Goal: Complete application form: Complete application form

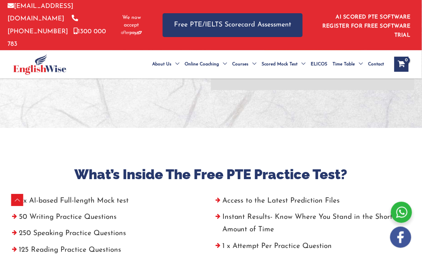
scroll to position [251, 0]
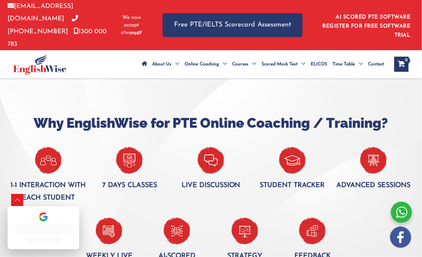
scroll to position [450, 0]
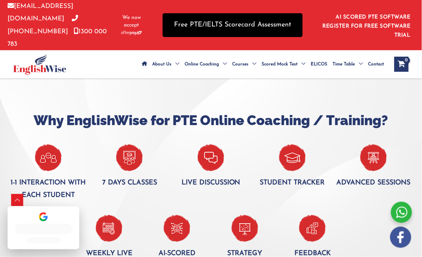
click at [263, 15] on link "Free PTE/IELTS Scorecard Assessment" at bounding box center [233, 25] width 140 height 24
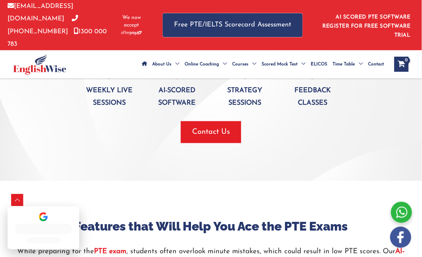
scroll to position [618, 0]
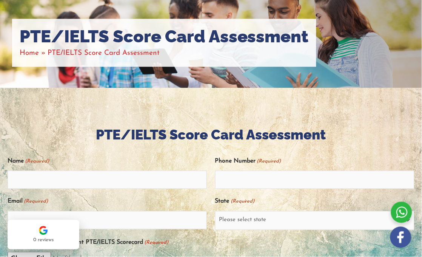
scroll to position [73, 0]
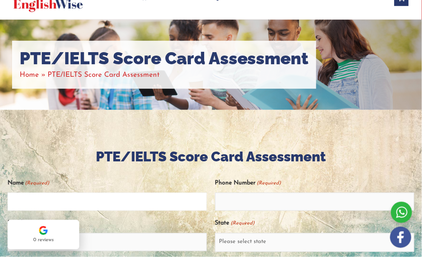
click at [107, 193] on input "Name (Required)" at bounding box center [107, 202] width 199 height 18
type input "[PERSON_NAME]"
click at [125, 233] on input "Email (Required)" at bounding box center [107, 242] width 199 height 18
click at [142, 233] on input "Email (Required)" at bounding box center [107, 242] width 199 height 18
click at [73, 236] on div "0 reviews" at bounding box center [44, 234] width 72 height 29
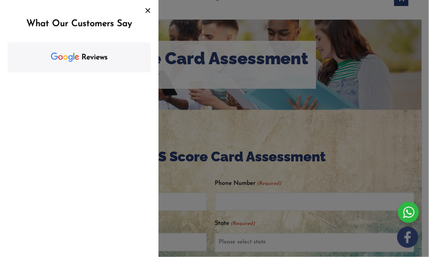
click at [149, 11] on icon "Close" at bounding box center [148, 11] width 6 height 6
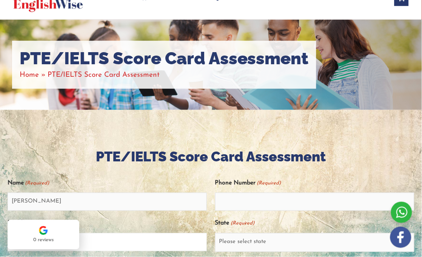
click at [105, 233] on input "s" at bounding box center [107, 242] width 199 height 18
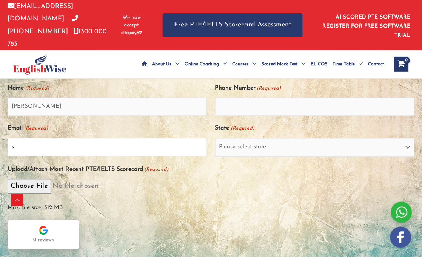
scroll to position [156, 0]
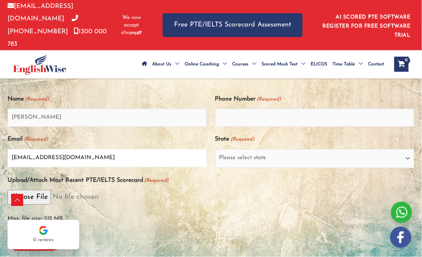
type input "[EMAIL_ADDRESS][DOMAIN_NAME]"
click at [262, 109] on input "Phone Number (Required)" at bounding box center [314, 118] width 199 height 18
type input "9728601511"
click at [252, 149] on select "Please select state New South Wales (NSW) Victoria (VIC) Queensland (QLD) South…" at bounding box center [314, 158] width 199 height 19
select select "South Australia (SA)"
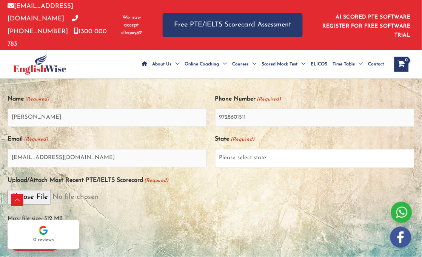
click at [215, 149] on select "Please select state New South Wales (NSW) Victoria (VIC) Queensland (QLD) South…" at bounding box center [314, 158] width 199 height 19
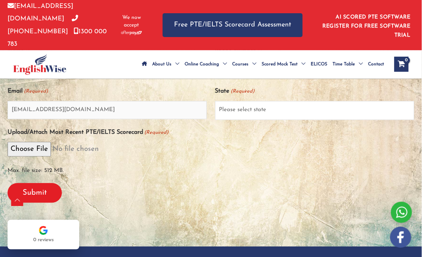
scroll to position [198, 0]
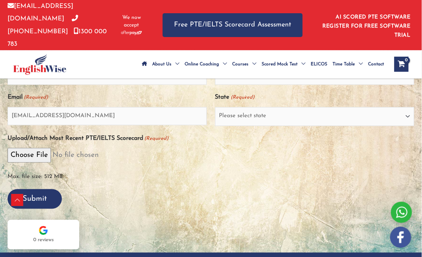
click at [40, 189] on input "Submit" at bounding box center [35, 199] width 54 height 20
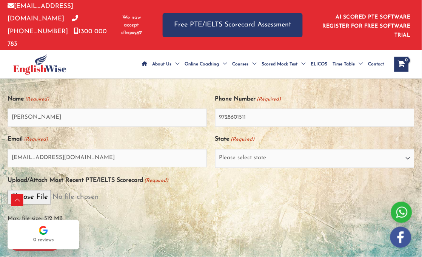
scroll to position [282, 0]
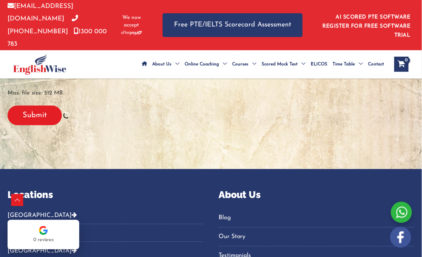
click at [211, 106] on div "Submit" at bounding box center [211, 115] width 407 height 32
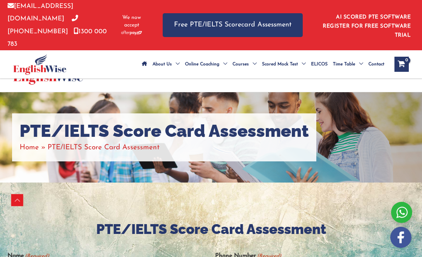
drag, startPoint x: 0, startPoint y: 0, endPoint x: 74, endPoint y: 120, distance: 141.1
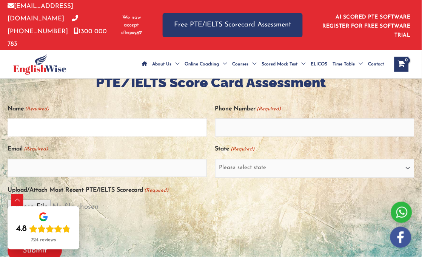
scroll to position [144, 0]
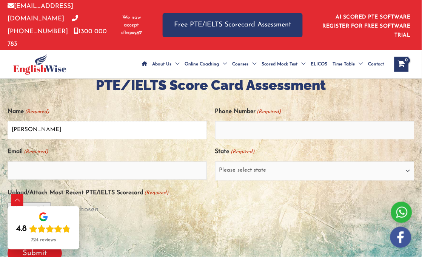
type input "[PERSON_NAME]"
click at [314, 121] on input "Phone Number (Required)" at bounding box center [314, 130] width 199 height 18
type input "9"
type input "9728601511"
click at [148, 162] on input "Email (Required)" at bounding box center [107, 171] width 199 height 18
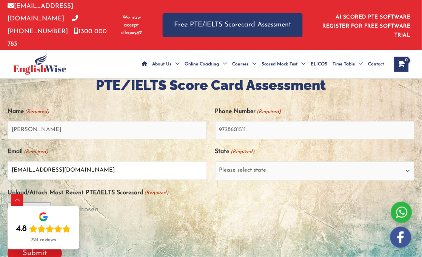
type input "sharmashivani3332@gmail.com"
click at [250, 162] on select "Please select state New South Wales (NSW) Victoria (VIC) Queensland (QLD) South…" at bounding box center [314, 171] width 199 height 19
select select "South Australia (SA)"
click at [215, 162] on select "Please select state New South Wales (NSW) Victoria (VIC) Queensland (QLD) South…" at bounding box center [314, 171] width 199 height 19
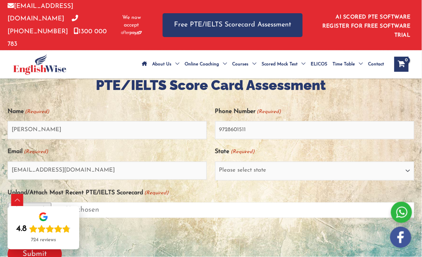
click at [250, 202] on input "Upload/Attach Most Recent PTE/IELTS Scorecard (Required)" at bounding box center [211, 209] width 407 height 15
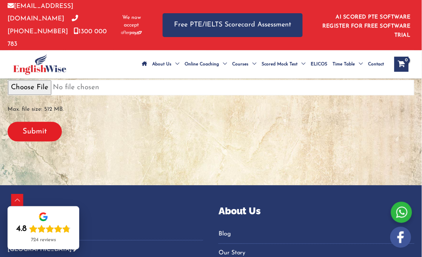
scroll to position [270, 0]
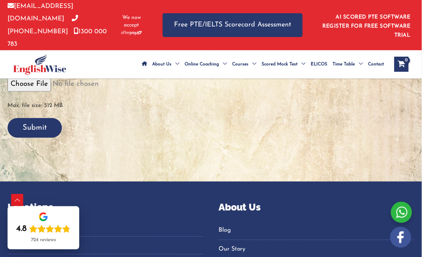
click at [37, 118] on input "Submit" at bounding box center [35, 128] width 54 height 20
click at [44, 118] on input "Submit" at bounding box center [35, 128] width 54 height 20
click at [80, 113] on div "Submit" at bounding box center [211, 128] width 407 height 32
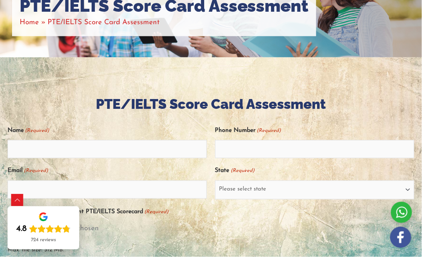
scroll to position [168, 0]
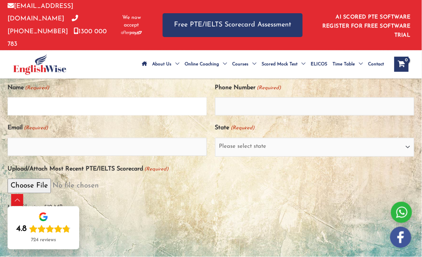
click at [143, 97] on input "Name (Required)" at bounding box center [107, 106] width 199 height 18
type input "[PERSON_NAME]"
click at [117, 138] on input "Email (Required)" at bounding box center [107, 147] width 199 height 18
type input "[EMAIL_ADDRESS][DOMAIN_NAME]"
click at [282, 97] on input "Phone Number (Required)" at bounding box center [314, 106] width 199 height 18
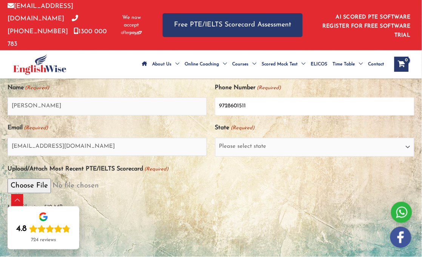
type input "9728601511"
click at [258, 138] on select "Please select state [GEOGRAPHIC_DATA] ([GEOGRAPHIC_DATA]) [GEOGRAPHIC_DATA] ([G…" at bounding box center [314, 147] width 199 height 19
select select "[GEOGRAPHIC_DATA] ([GEOGRAPHIC_DATA])"
click at [215, 138] on select "Please select state [GEOGRAPHIC_DATA] ([GEOGRAPHIC_DATA]) [GEOGRAPHIC_DATA] ([G…" at bounding box center [314, 147] width 199 height 19
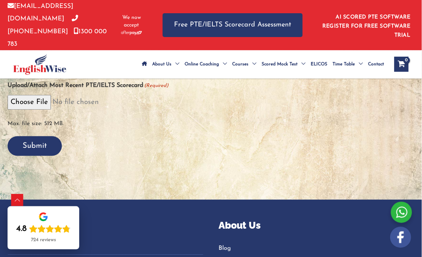
click at [42, 136] on input "Submit" at bounding box center [35, 146] width 54 height 20
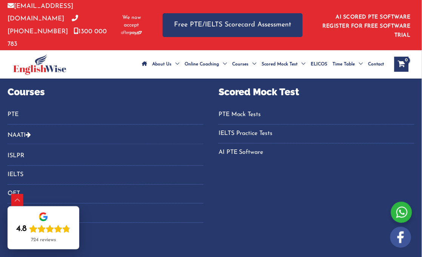
scroll to position [577, 0]
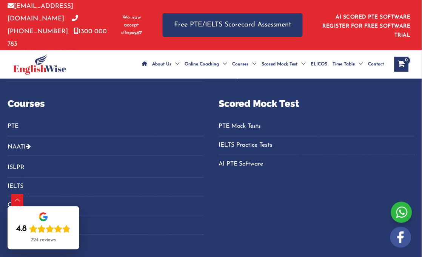
click at [27, 120] on link "PTE" at bounding box center [106, 126] width 196 height 12
click at [14, 120] on link "PTE" at bounding box center [106, 126] width 196 height 12
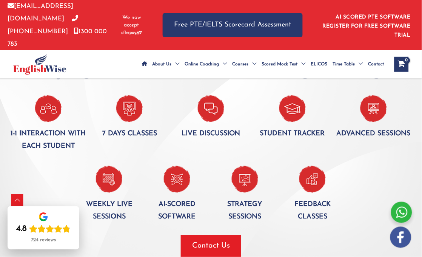
scroll to position [450, 0]
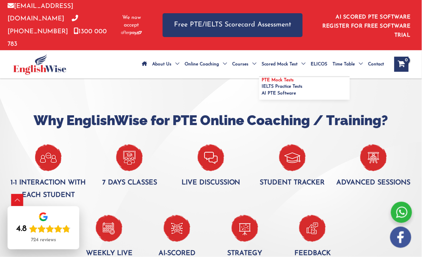
click at [275, 51] on span "Scored Mock Test" at bounding box center [280, 64] width 36 height 26
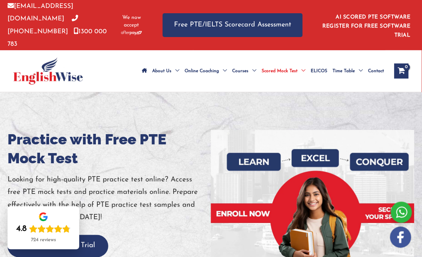
scroll to position [126, 0]
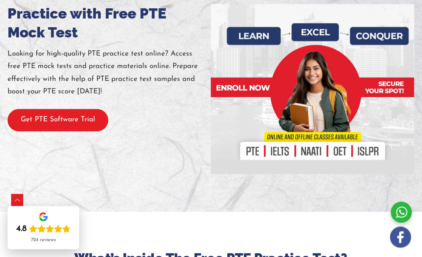
click at [70, 112] on button "Get PTE Software Trial" at bounding box center [58, 120] width 101 height 22
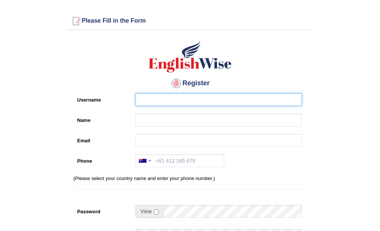
click at [178, 95] on input "Username" at bounding box center [219, 99] width 167 height 13
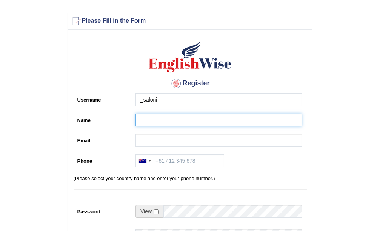
click at [172, 118] on div "Register Username _saloni Name Email Phone Australia +61 India (भारत) +91 New Z…" at bounding box center [190, 191] width 245 height 315
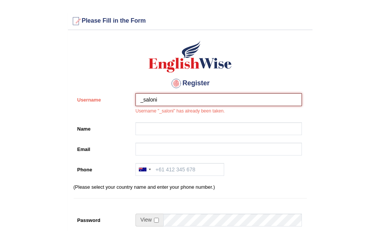
click at [187, 96] on input "_saloni" at bounding box center [219, 99] width 167 height 13
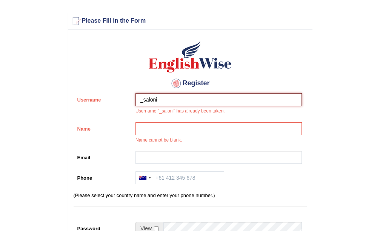
click at [177, 100] on input "_saloni" at bounding box center [219, 99] width 167 height 13
type input "_"
click at [177, 100] on input "Username" at bounding box center [219, 99] width 167 height 13
type input "[EMAIL_ADDRESS][DOMAIN_NAME]"
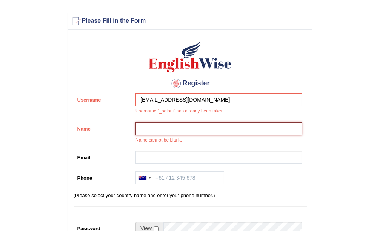
click at [168, 130] on input "Name" at bounding box center [219, 128] width 167 height 13
type input "[PERSON_NAME]"
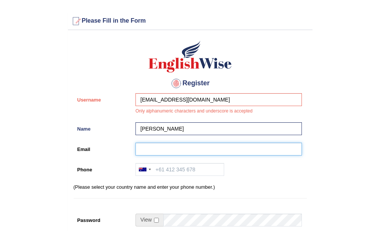
click at [169, 153] on input "Email" at bounding box center [219, 149] width 167 height 13
type input "[EMAIL_ADDRESS][DOMAIN_NAME]"
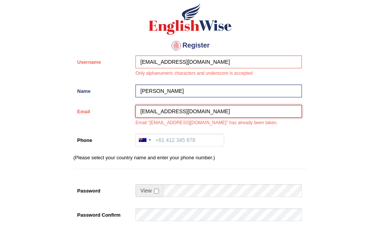
scroll to position [76, 0]
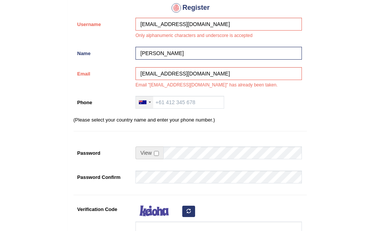
click at [148, 102] on div at bounding box center [144, 102] width 17 height 12
click at [149, 102] on div at bounding box center [150, 103] width 2 height 2
click at [149, 103] on div at bounding box center [144, 102] width 17 height 12
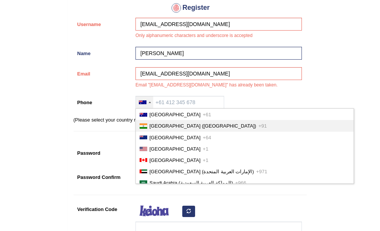
click at [147, 124] on div at bounding box center [144, 126] width 8 height 5
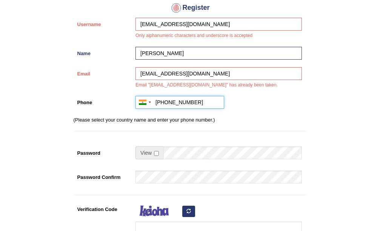
type input "+91 9728601511"
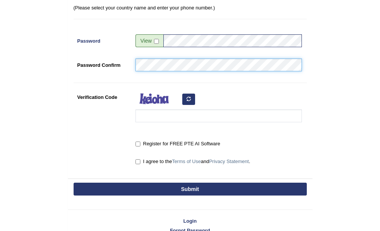
scroll to position [189, 0]
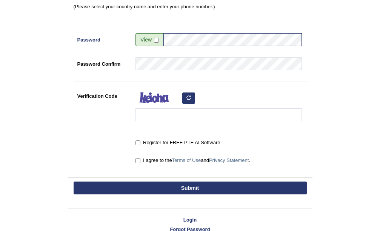
click at [149, 144] on label "Register for FREE PTE AI Software" at bounding box center [178, 143] width 85 height 8
click at [141, 144] on input "Register for FREE PTE AI Software" at bounding box center [138, 143] width 5 height 5
checkbox input "true"
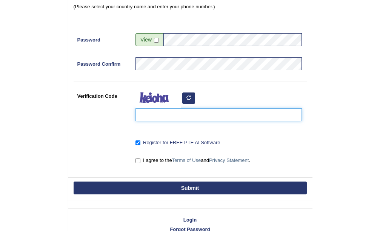
click at [167, 115] on input "Verification Code" at bounding box center [219, 114] width 167 height 13
type input "vewagy"
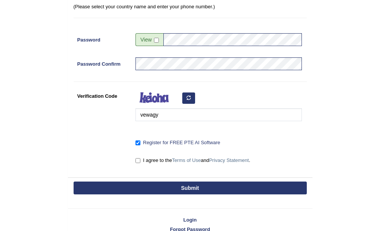
click at [197, 190] on button "Submit" at bounding box center [190, 188] width 233 height 13
type input "+919728601511"
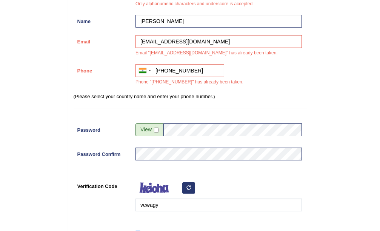
scroll to position [290, 0]
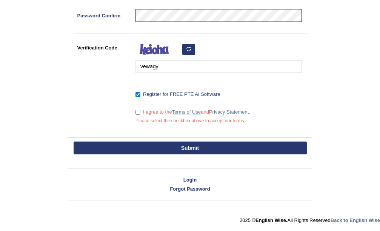
click at [193, 110] on link "Terms of Use" at bounding box center [186, 112] width 29 height 6
click at [138, 111] on input "I agree to the Terms of Use and Privacy Statement ." at bounding box center [138, 112] width 5 height 5
checkbox input "true"
click at [179, 148] on button "Submit" at bounding box center [190, 148] width 233 height 13
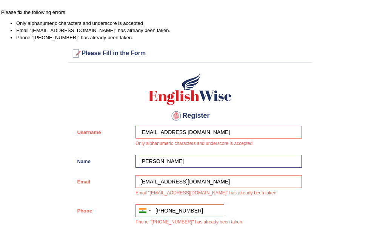
scroll to position [0, 0]
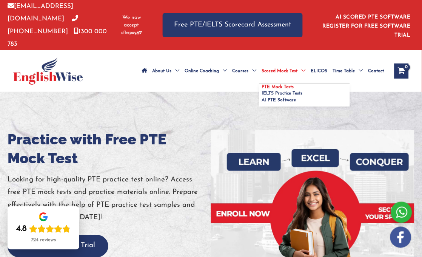
click at [285, 83] on ul "PTE Mock Tests IELTS Practice Tests AI PTE Software" at bounding box center [305, 94] width 91 height 23
click at [278, 98] on span "AI PTE Software" at bounding box center [279, 100] width 34 height 5
click at [275, 85] on span "PTE Mock Tests" at bounding box center [278, 87] width 32 height 5
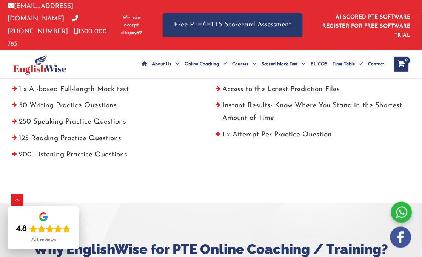
scroll to position [168, 0]
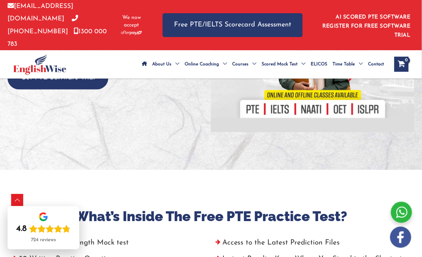
click at [254, 94] on div at bounding box center [313, 47] width 204 height 170
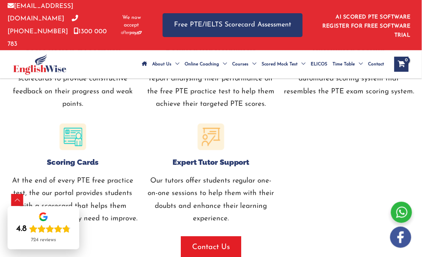
scroll to position [923, 0]
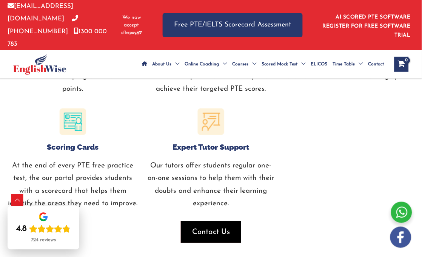
click at [216, 227] on span "Contact Us" at bounding box center [211, 232] width 38 height 11
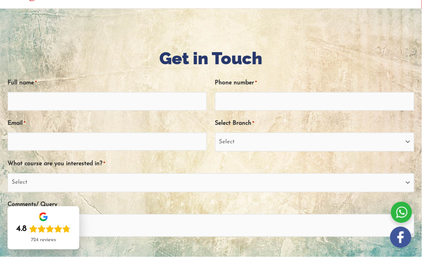
scroll to position [84, 0]
click at [129, 93] on input "Full name *" at bounding box center [107, 101] width 199 height 18
type input "[PERSON_NAME]"
click at [111, 132] on input "Email *" at bounding box center [107, 141] width 199 height 18
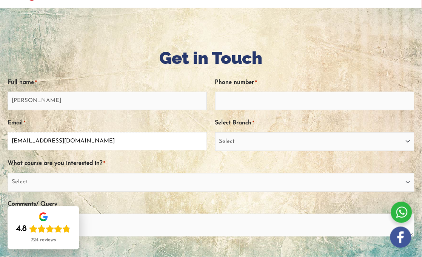
type input "[EMAIL_ADDRESS][DOMAIN_NAME]"
click at [101, 173] on select "Select PTE NAATI IELTS OET General English" at bounding box center [211, 182] width 407 height 19
click at [8, 173] on select "Select PTE NAATI IELTS OET General English" at bounding box center [211, 182] width 407 height 19
click at [71, 184] on div "Full name * [PERSON_NAME] Phone number * Email * [EMAIL_ADDRESS][DOMAIN_NAME] S…" at bounding box center [211, 173] width 407 height 207
click at [76, 173] on select "Select PTE NAATI IELTS OET General English" at bounding box center [211, 182] width 407 height 19
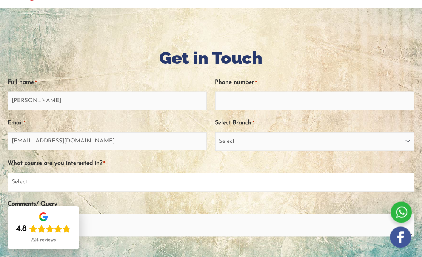
select select "PTE"
click at [8, 173] on select "Select PTE NAATI IELTS OET General English" at bounding box center [211, 182] width 407 height 19
click at [255, 92] on input "Phone number *" at bounding box center [314, 101] width 199 height 18
type input "9728601511"
click at [311, 132] on select "Select [GEOGRAPHIC_DATA] [GEOGRAPHIC_DATA] [GEOGRAPHIC_DATA] EnglishWise Global…" at bounding box center [314, 141] width 199 height 19
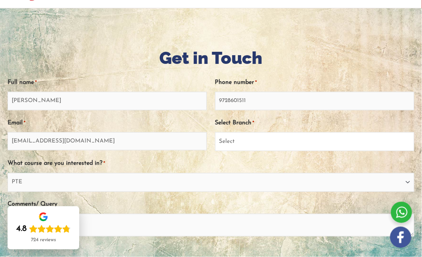
select select "[GEOGRAPHIC_DATA]"
click at [215, 132] on select "Select [GEOGRAPHIC_DATA] [GEOGRAPHIC_DATA] [GEOGRAPHIC_DATA] EnglishWise Global…" at bounding box center [314, 141] width 199 height 19
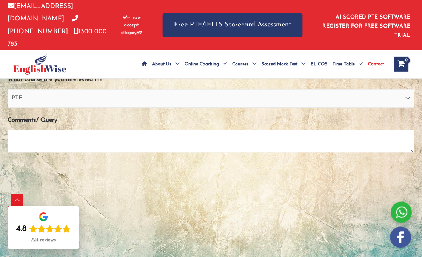
click at [82, 130] on textarea "Comments/ Query" at bounding box center [211, 141] width 407 height 23
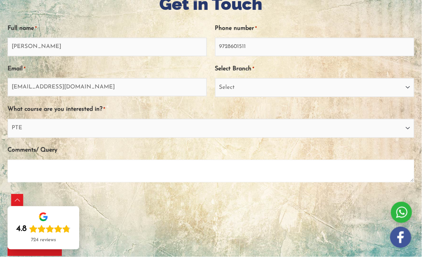
scroll to position [126, 0]
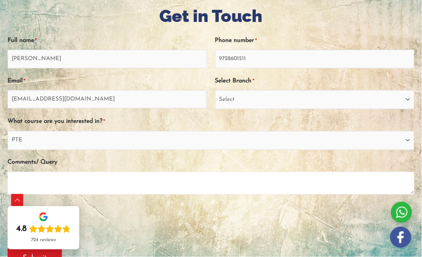
click at [224, 172] on textarea "Comments/ Query" at bounding box center [211, 183] width 407 height 23
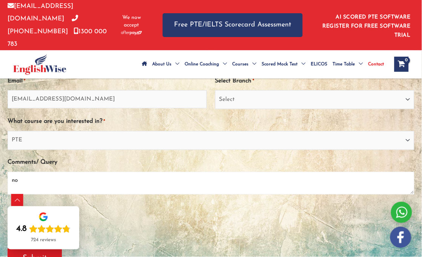
scroll to position [210, 0]
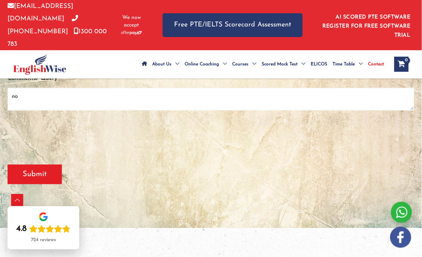
type textarea "no"
click at [39, 165] on input "Submit" at bounding box center [35, 175] width 54 height 20
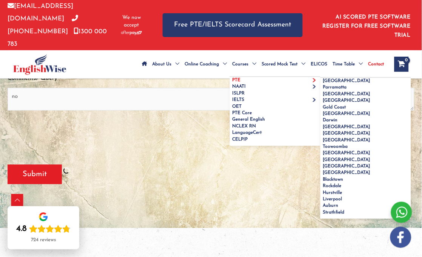
click at [239, 77] on link "PTE" at bounding box center [275, 80] width 91 height 6
